Goal: Task Accomplishment & Management: Manage account settings

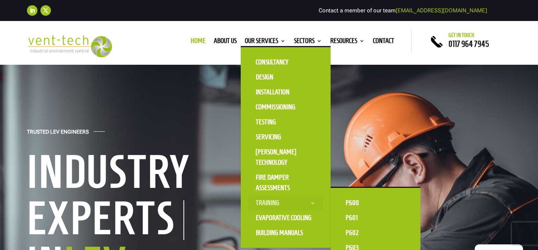
click at [265, 203] on link "Training" at bounding box center [285, 203] width 75 height 15
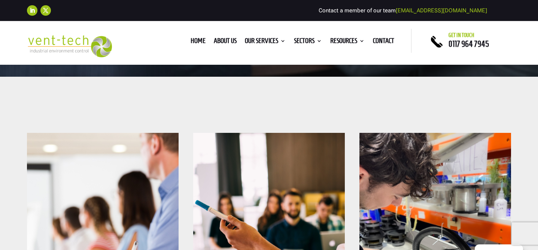
scroll to position [170, 0]
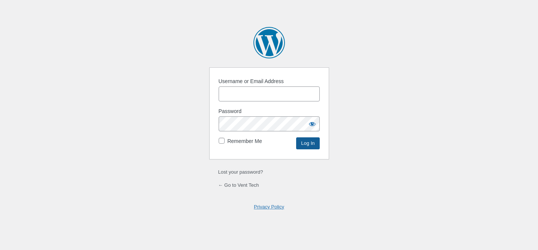
type input "Flexdig"
click at [306, 146] on input "Log In" at bounding box center [307, 144] width 23 height 12
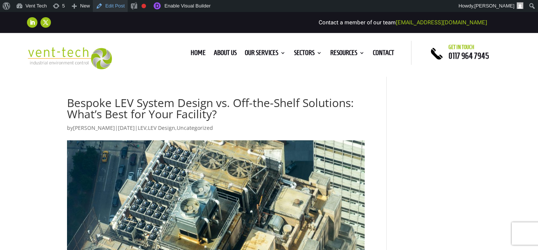
click at [109, 4] on link "Edit Post" at bounding box center [110, 6] width 35 height 12
